Goal: Find specific page/section: Find specific page/section

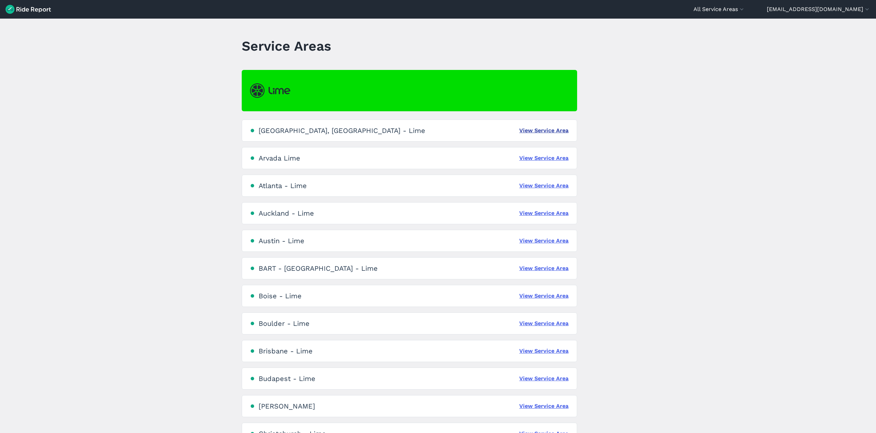
click at [546, 127] on link "View Service Area" at bounding box center [543, 130] width 49 height 8
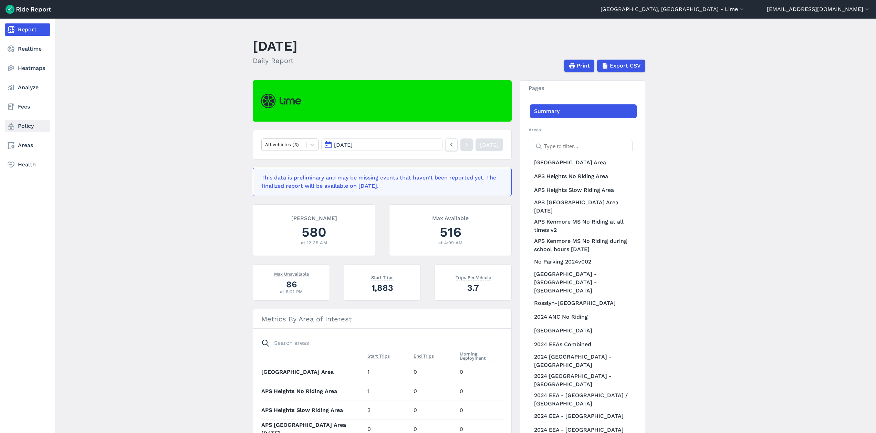
click at [23, 128] on link "Policy" at bounding box center [27, 126] width 45 height 12
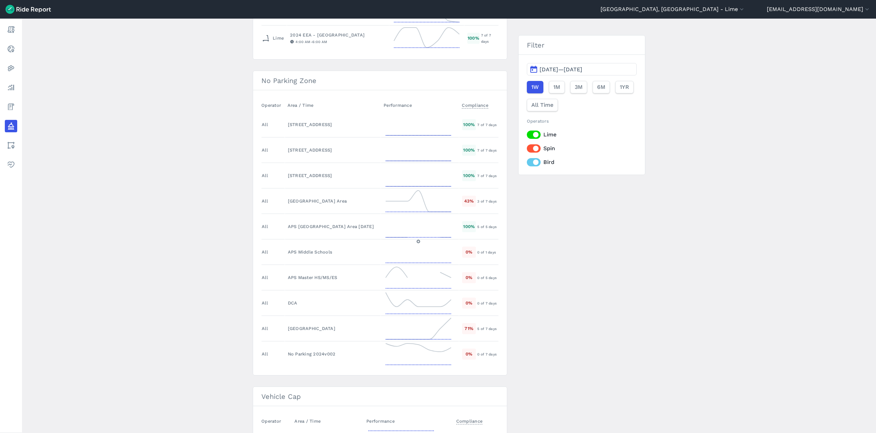
scroll to position [1009, 0]
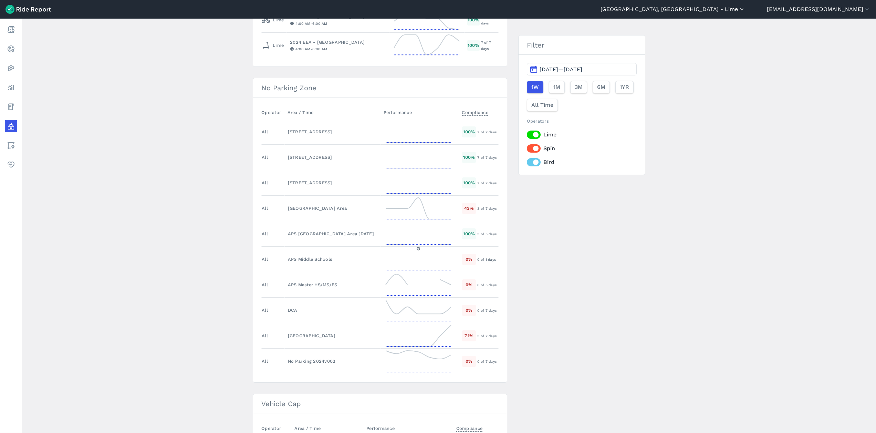
click at [745, 11] on button "[GEOGRAPHIC_DATA], [GEOGRAPHIC_DATA] - Lime" at bounding box center [672, 9] width 145 height 8
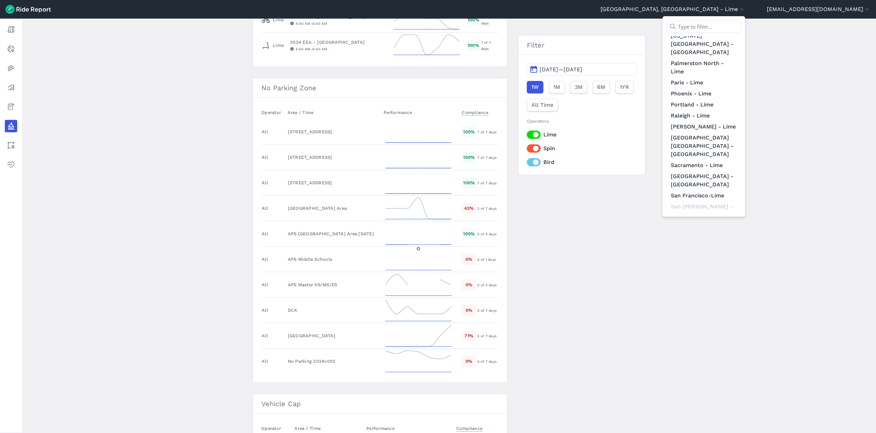
scroll to position [622, 0]
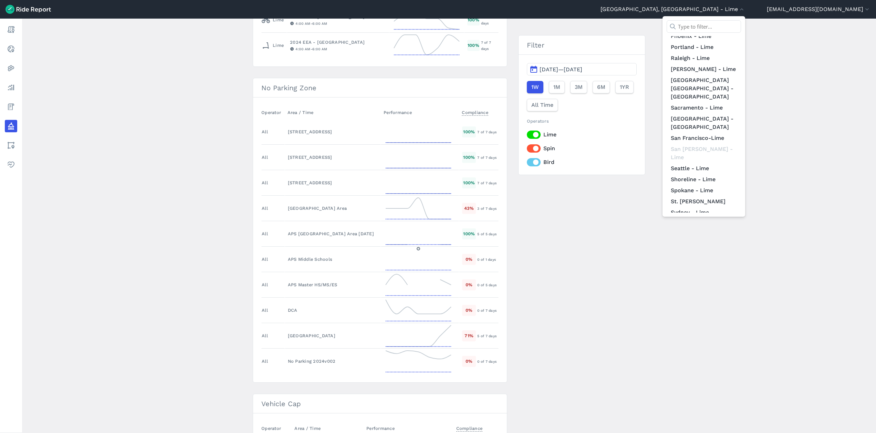
click at [741, 248] on link "[US_STATE] D.C. - Lime" at bounding box center [703, 253] width 74 height 11
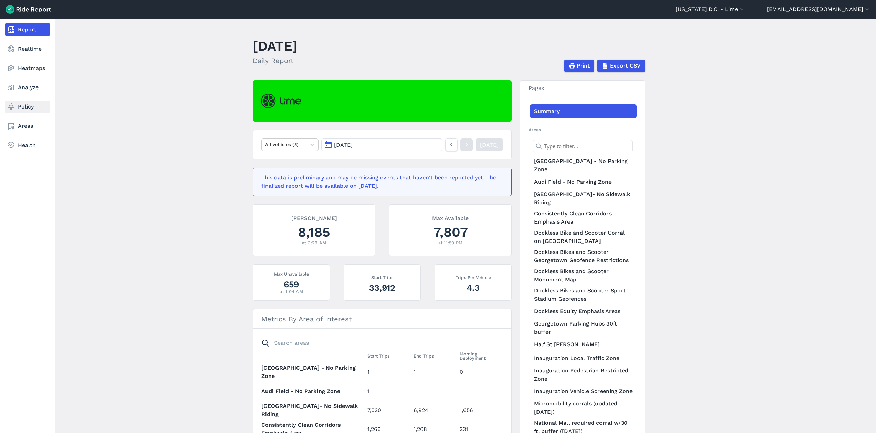
click at [22, 106] on link "Policy" at bounding box center [27, 107] width 45 height 12
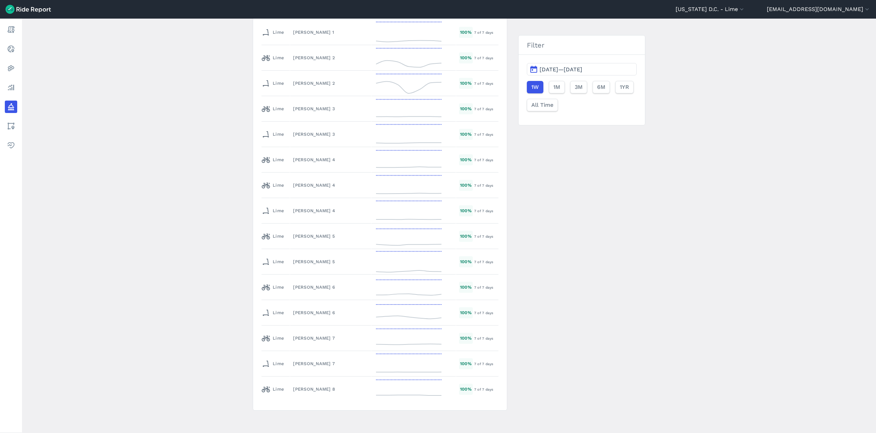
scroll to position [1299, 0]
